Goal: Task Accomplishment & Management: Complete application form

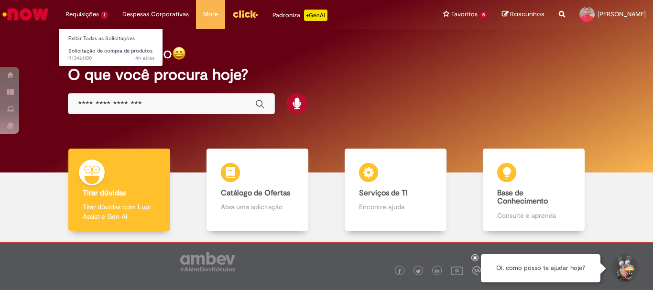
click at [94, 15] on li "Requisições 1 Exibir Todas as Solicitações Solicitação de compra de produtos 4h…" at bounding box center [86, 14] width 57 height 29
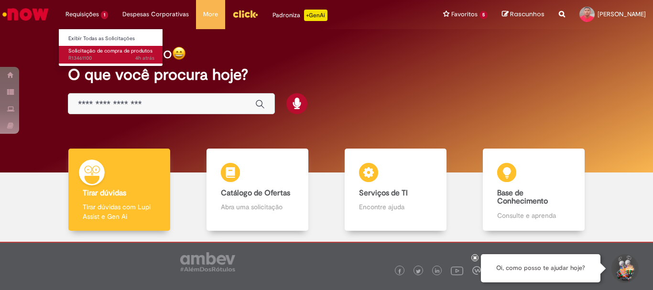
click at [103, 51] on span "Solicitação de compra de produtos" at bounding box center [110, 50] width 84 height 7
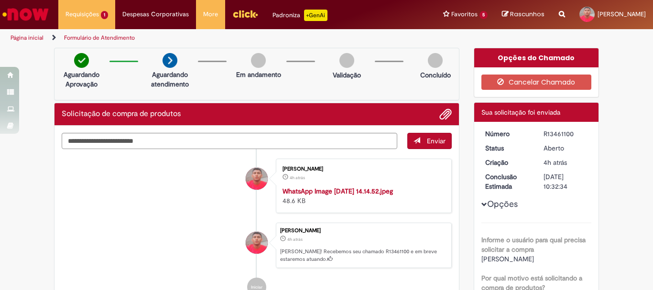
click at [18, 7] on img "Ir para a Homepage" at bounding box center [25, 14] width 49 height 19
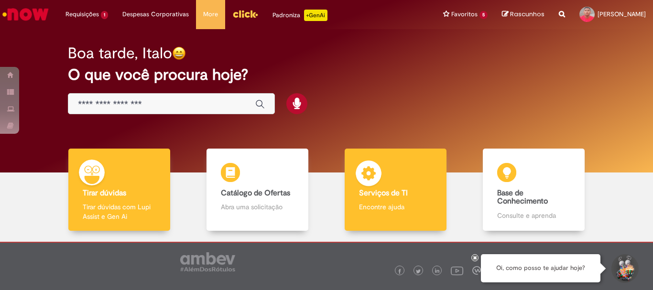
click at [389, 200] on div "Serviços de TI Serviços de TI Encontre ajuda" at bounding box center [395, 190] width 101 height 83
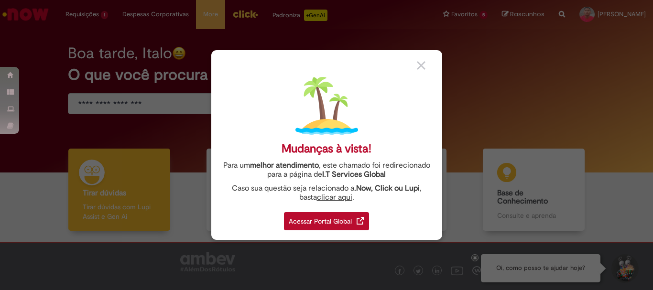
click at [344, 226] on div "Acessar Portal Global" at bounding box center [326, 221] width 85 height 18
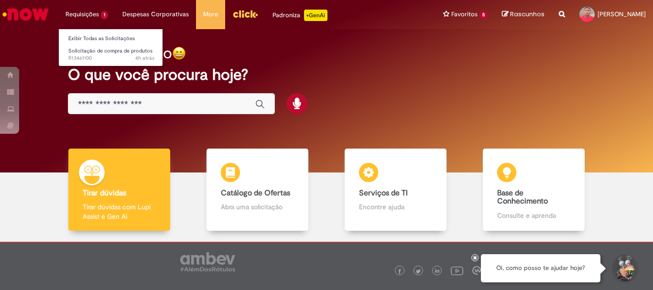
click at [85, 12] on li "Requisições 1 Exibir Todas as Solicitações Solicitação de compra de produtos 4h…" at bounding box center [86, 14] width 57 height 29
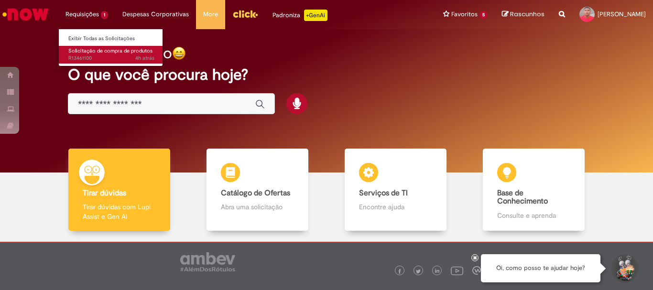
click at [94, 54] on span "Solicitação de compra de produtos" at bounding box center [110, 50] width 84 height 7
